Goal: Find specific page/section: Find specific page/section

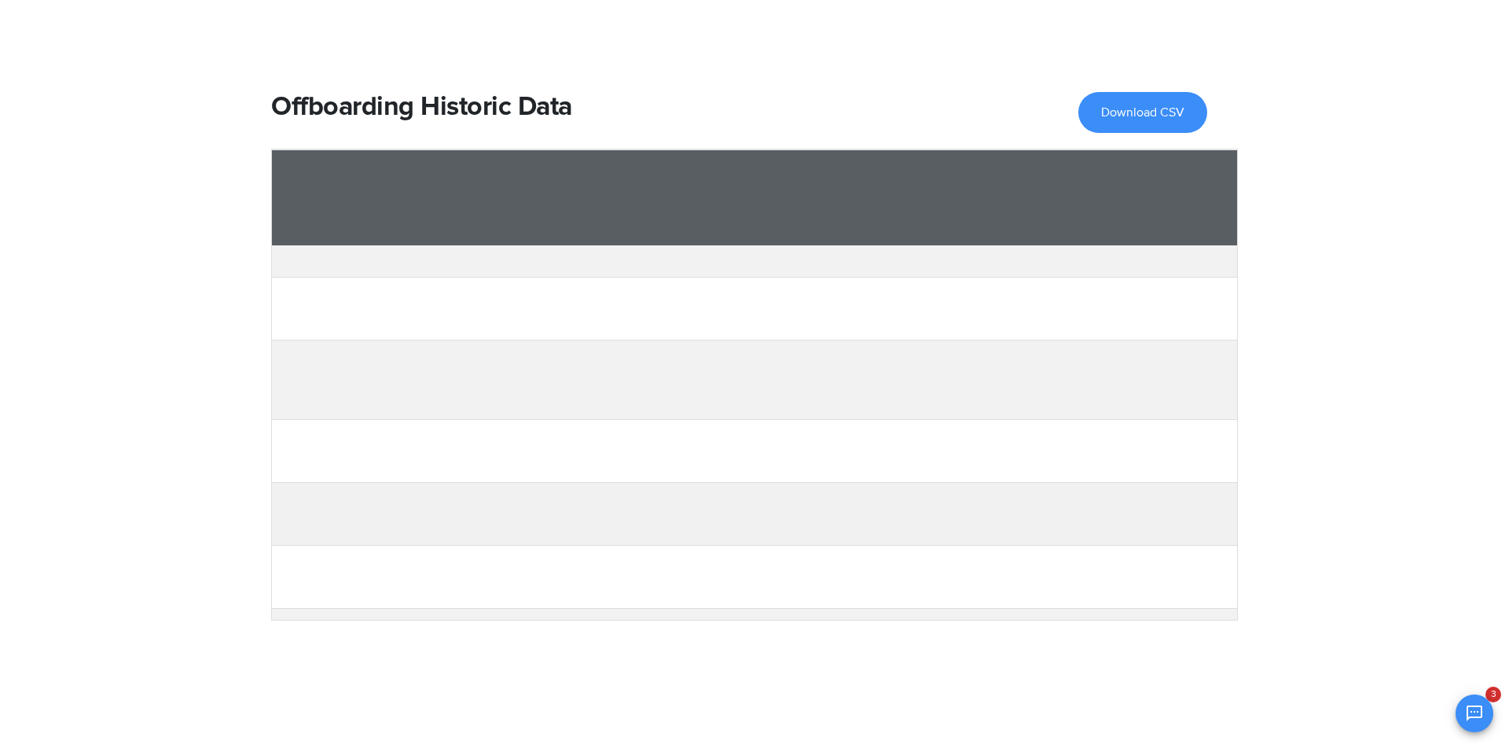
scroll to position [997, 18097]
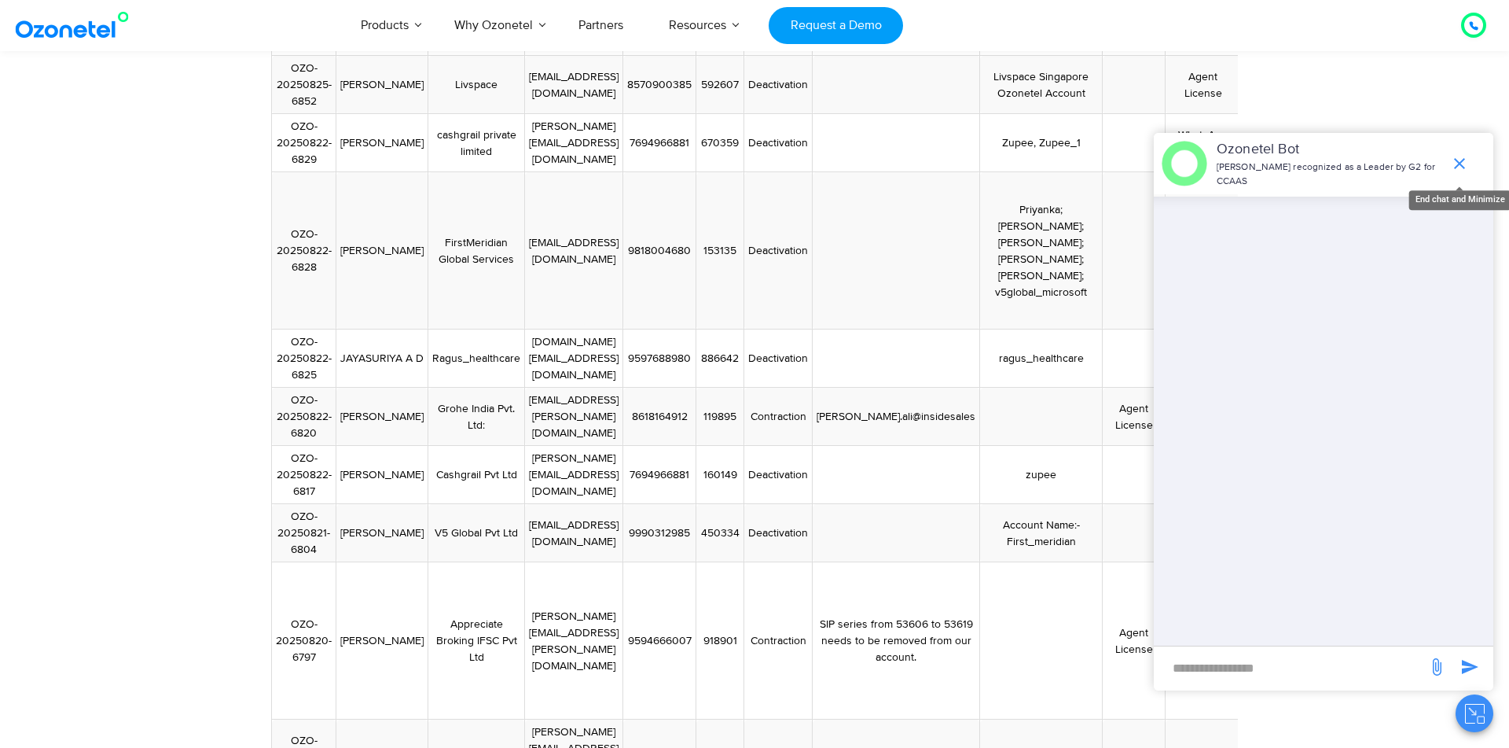
click at [1466, 167] on icon "end chat or minimize" at bounding box center [1459, 163] width 19 height 19
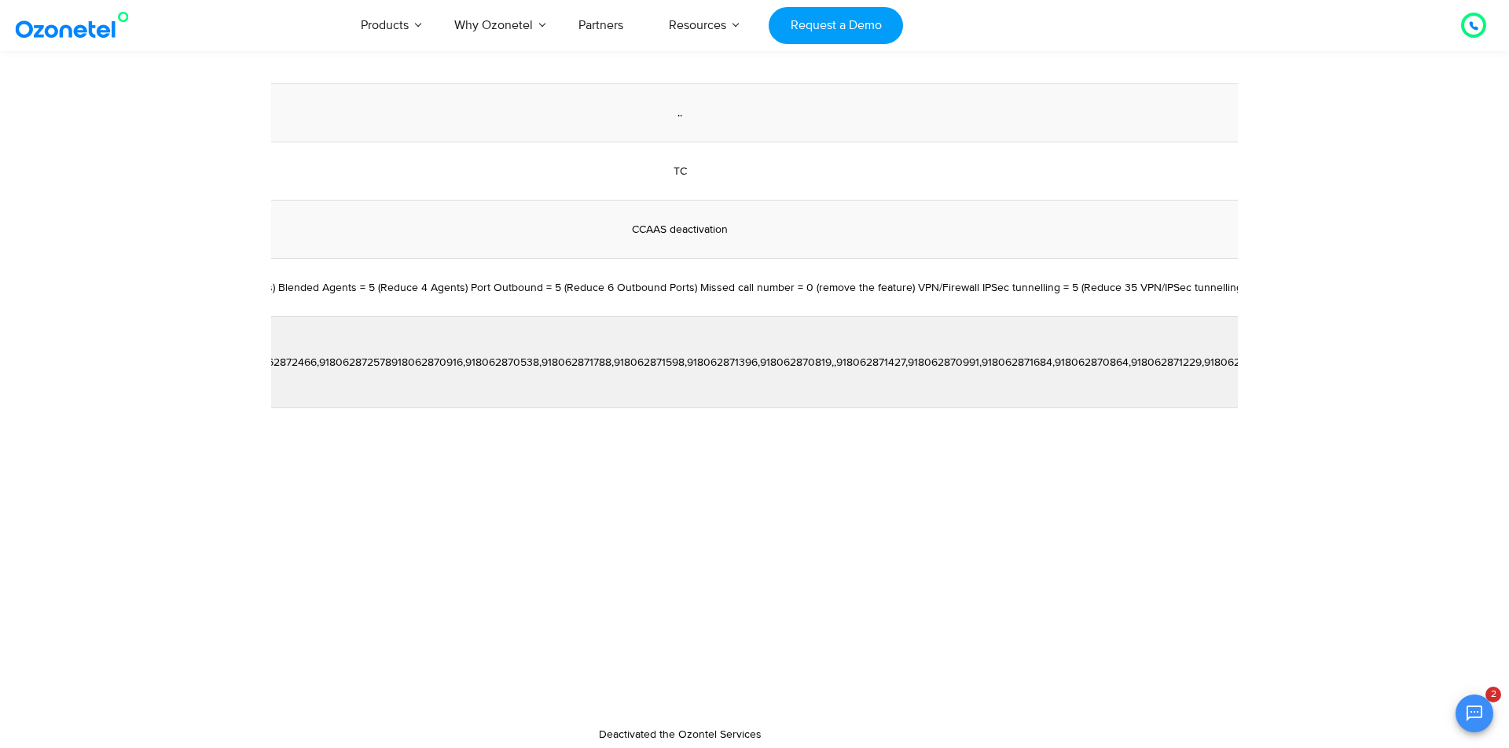
scroll to position [0, 2665]
